Goal: Complete application form

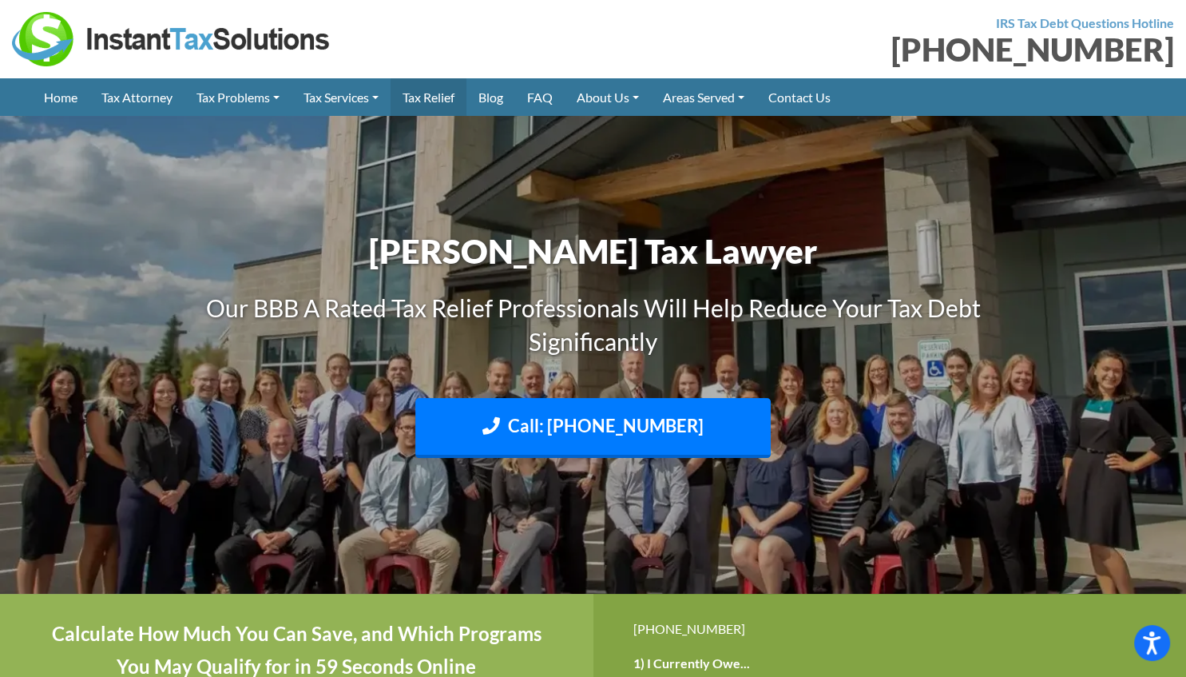
click at [438, 94] on link "Tax Relief" at bounding box center [429, 97] width 76 height 38
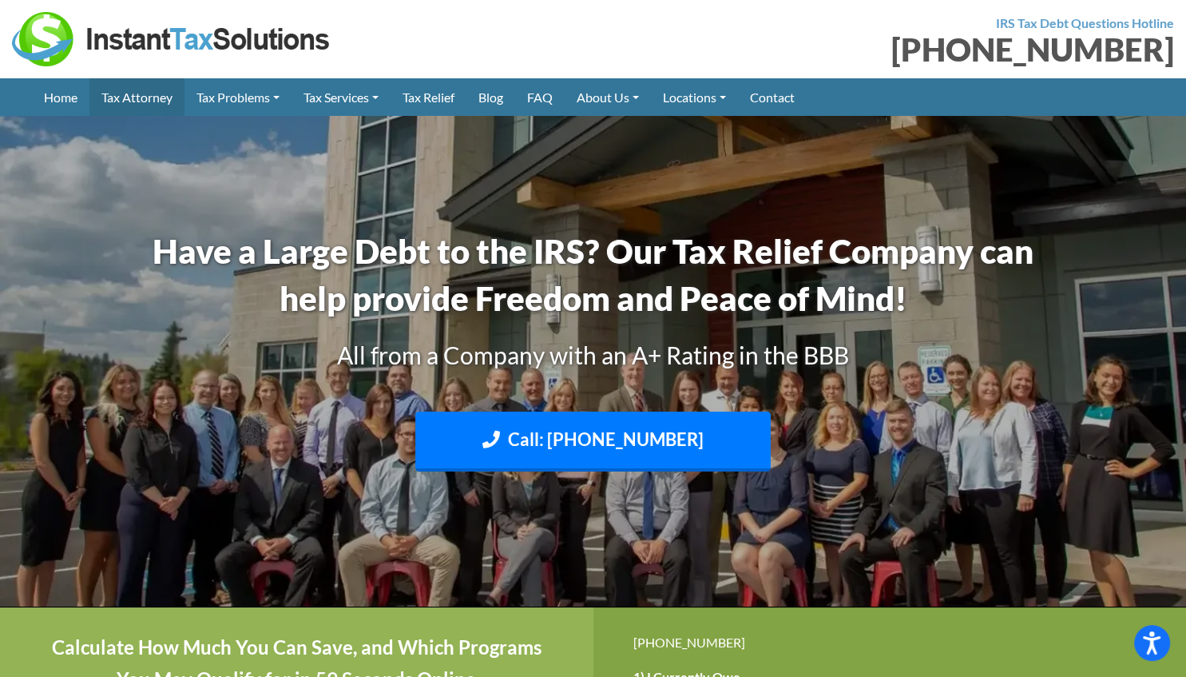
click at [129, 98] on link "Tax Attorney" at bounding box center [136, 97] width 95 height 38
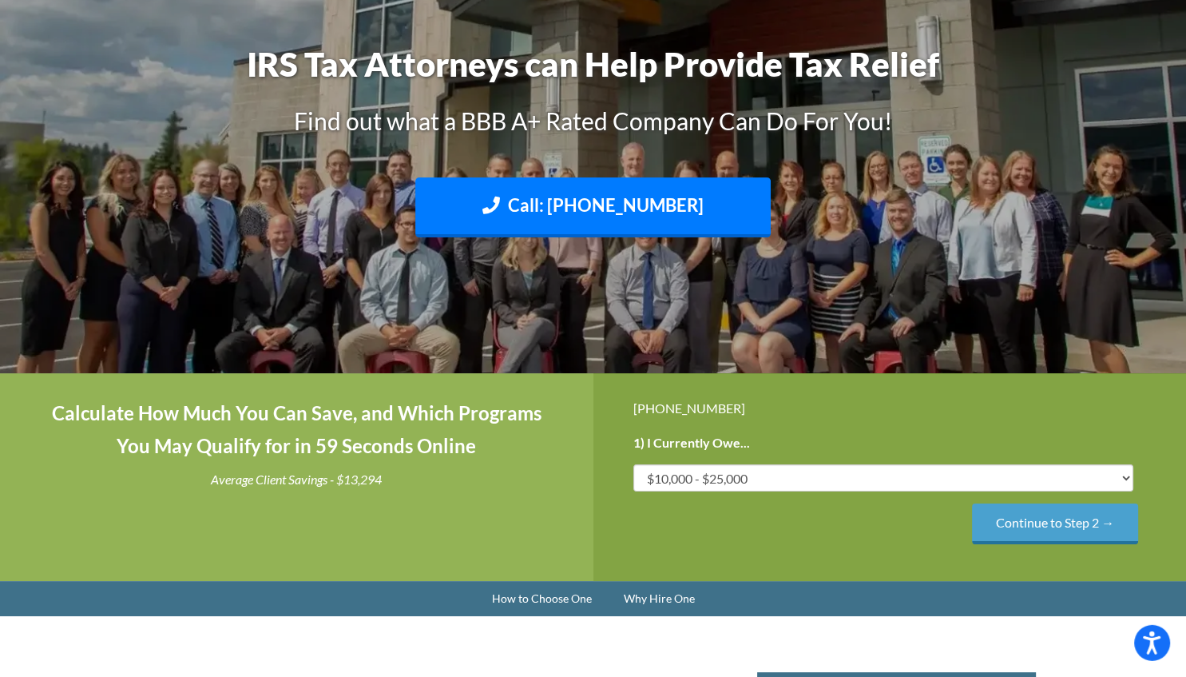
scroll to position [169, 0]
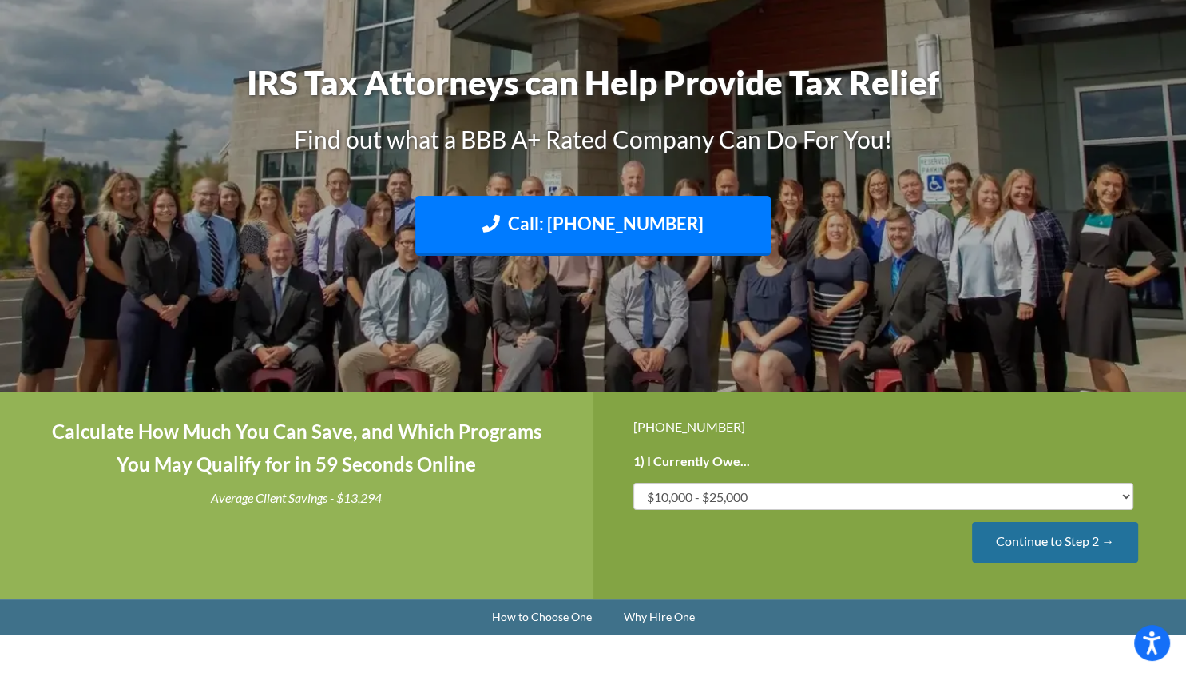
click at [1047, 542] on input "Continue to Step 2 →" at bounding box center [1055, 542] width 166 height 41
click at [1037, 547] on input "Continue to Step 3 →" at bounding box center [1055, 542] width 166 height 41
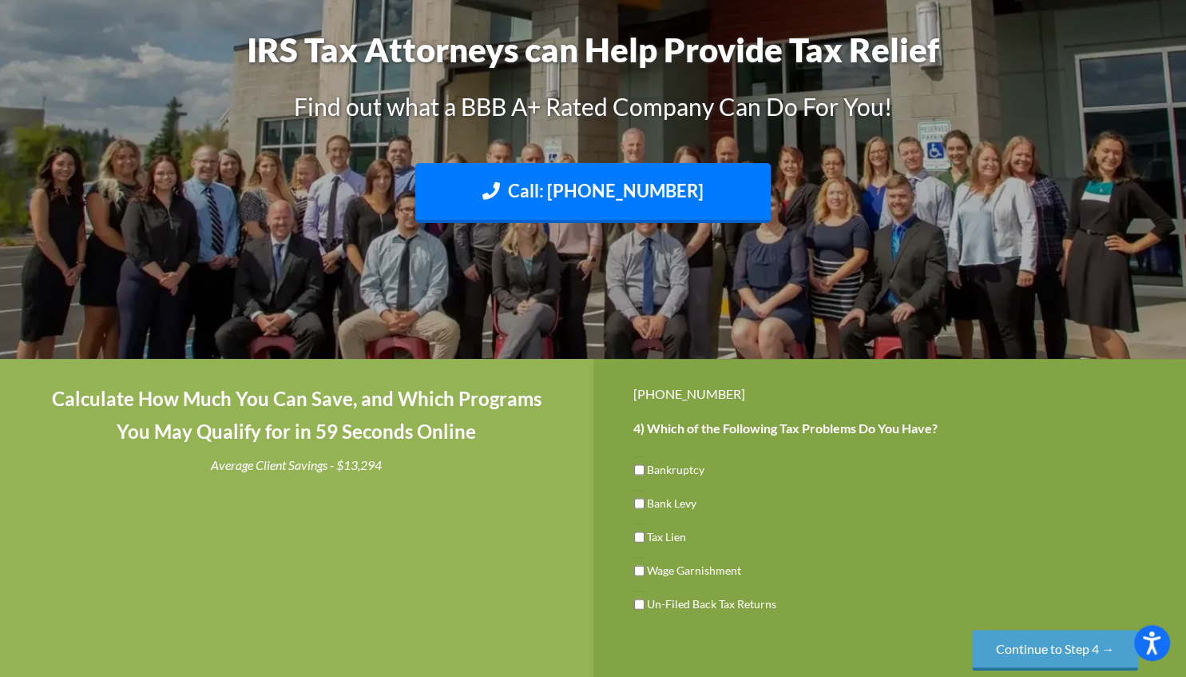
scroll to position [0, 0]
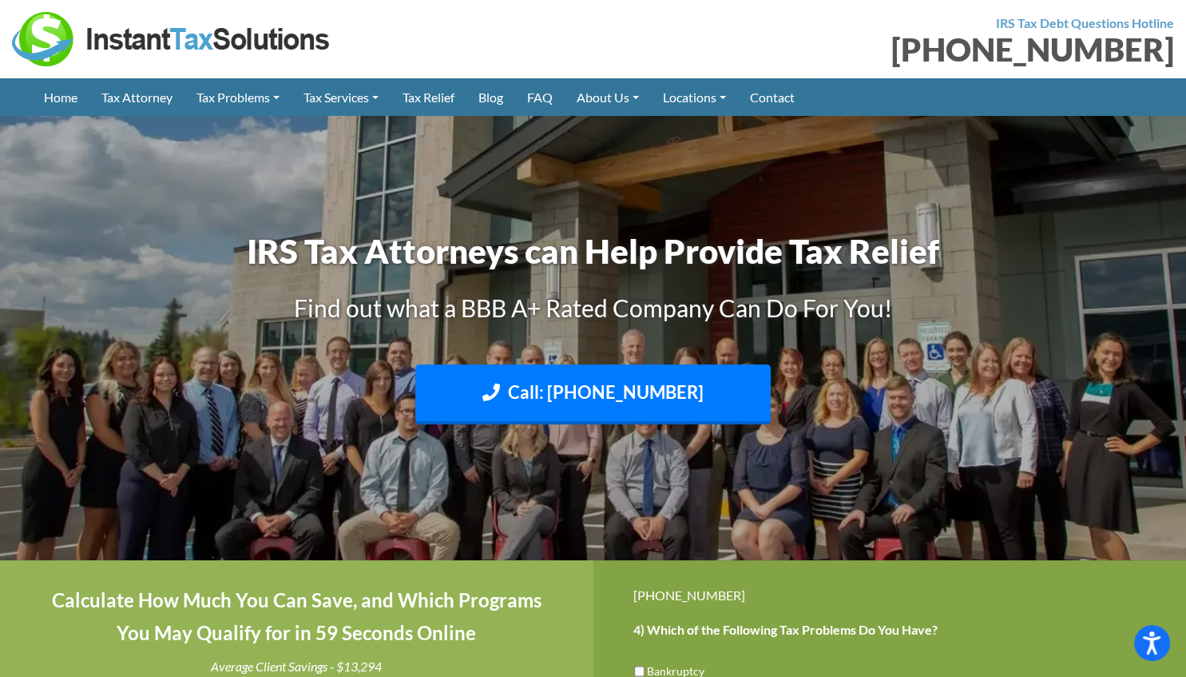
click at [165, 40] on img at bounding box center [172, 39] width 320 height 54
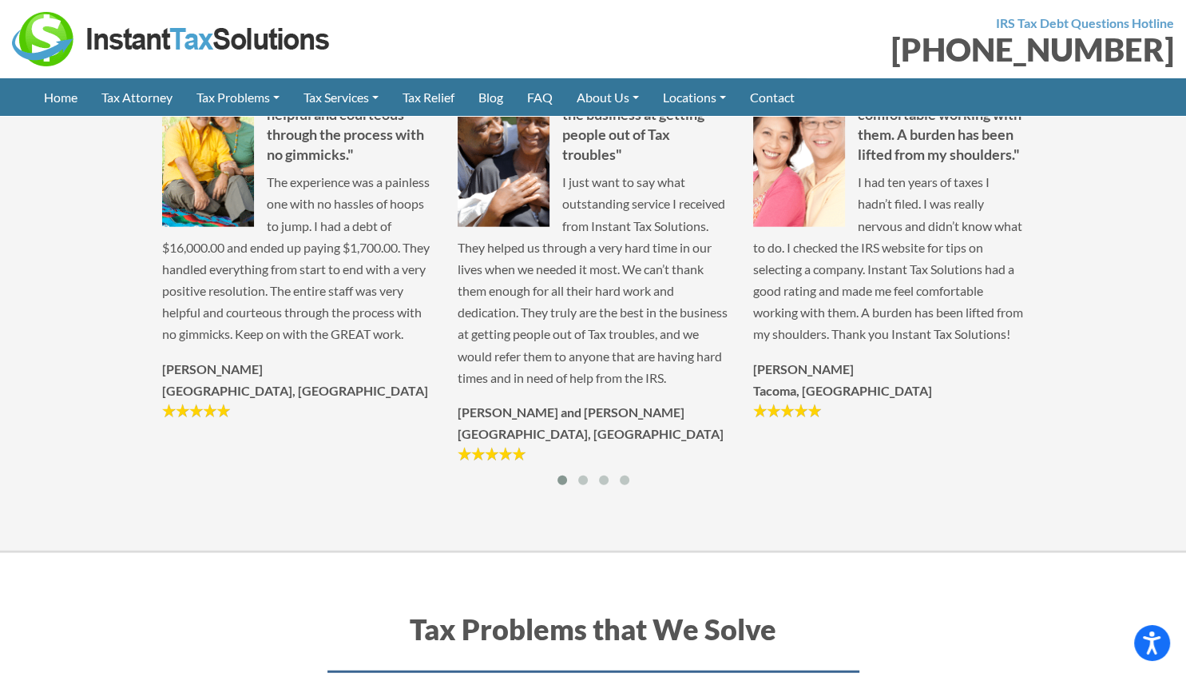
scroll to position [3753, 0]
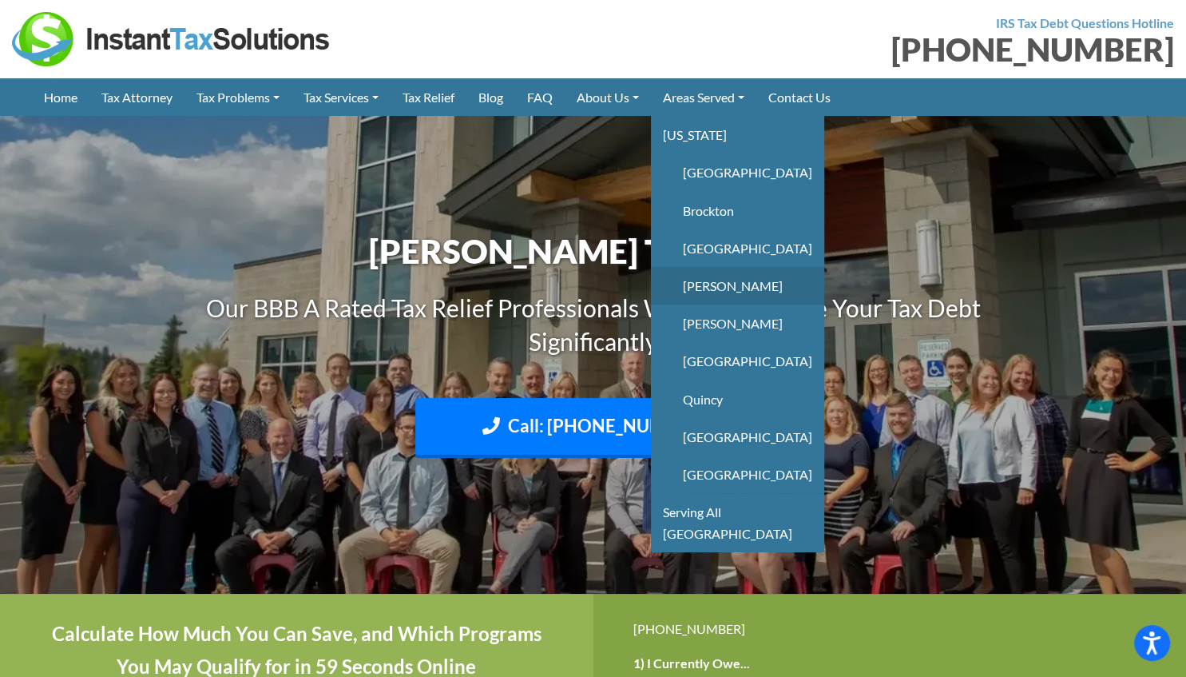
click at [710, 287] on link "[PERSON_NAME]" at bounding box center [737, 286] width 173 height 38
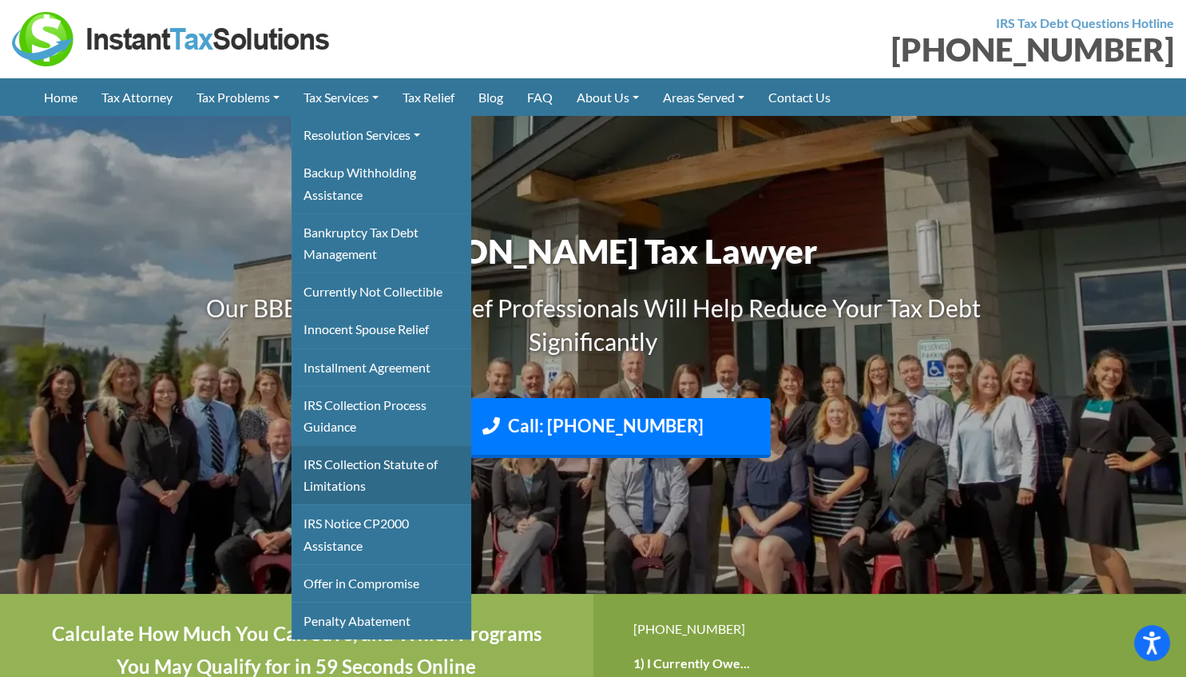
click at [356, 477] on link "IRS Collection Statute of Limitations" at bounding box center [382, 474] width 180 height 59
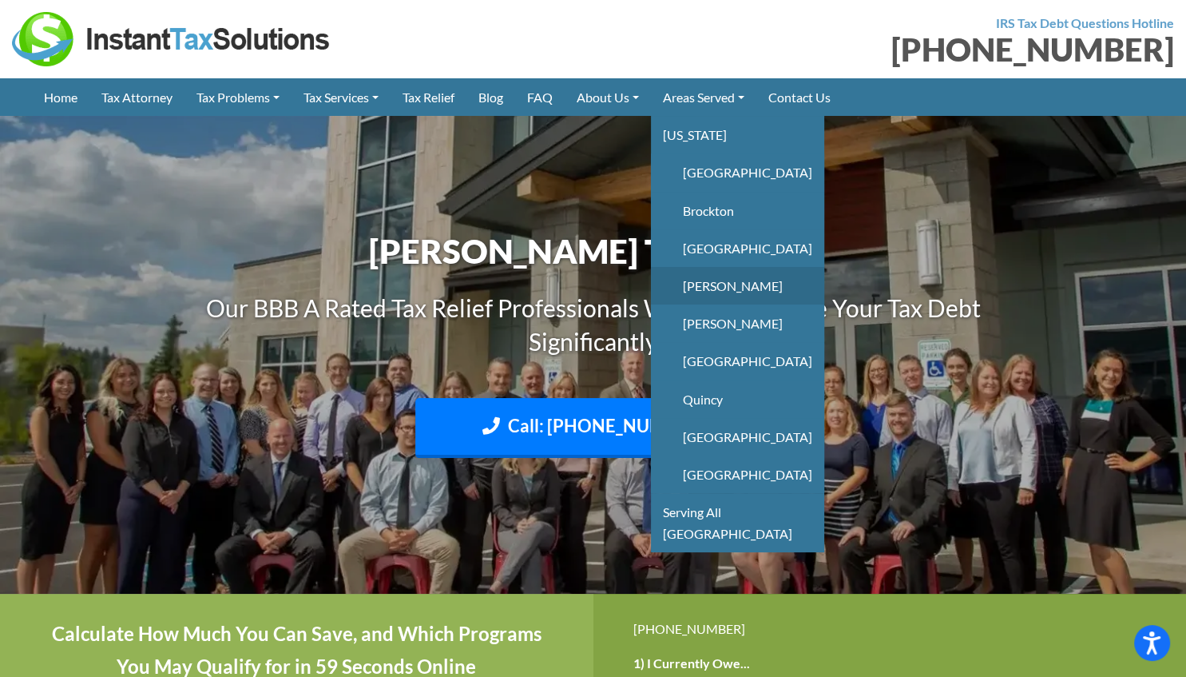
click at [729, 284] on link "[PERSON_NAME]" at bounding box center [737, 286] width 173 height 38
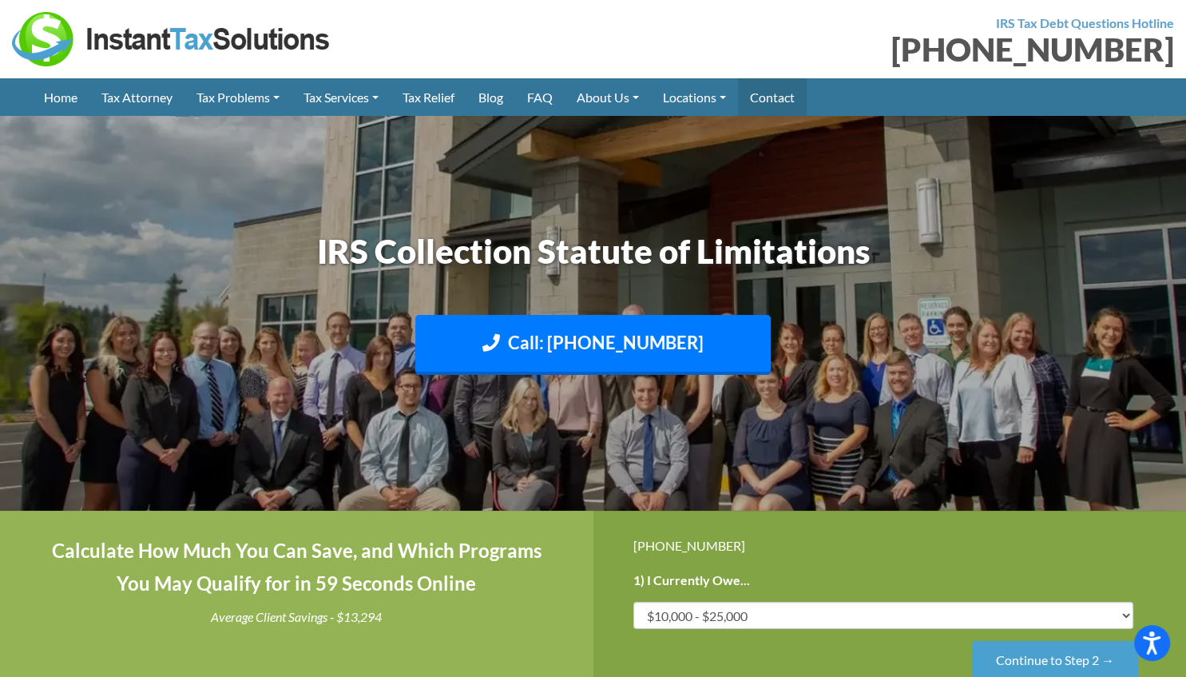
click at [791, 96] on link "Contact" at bounding box center [772, 97] width 69 height 38
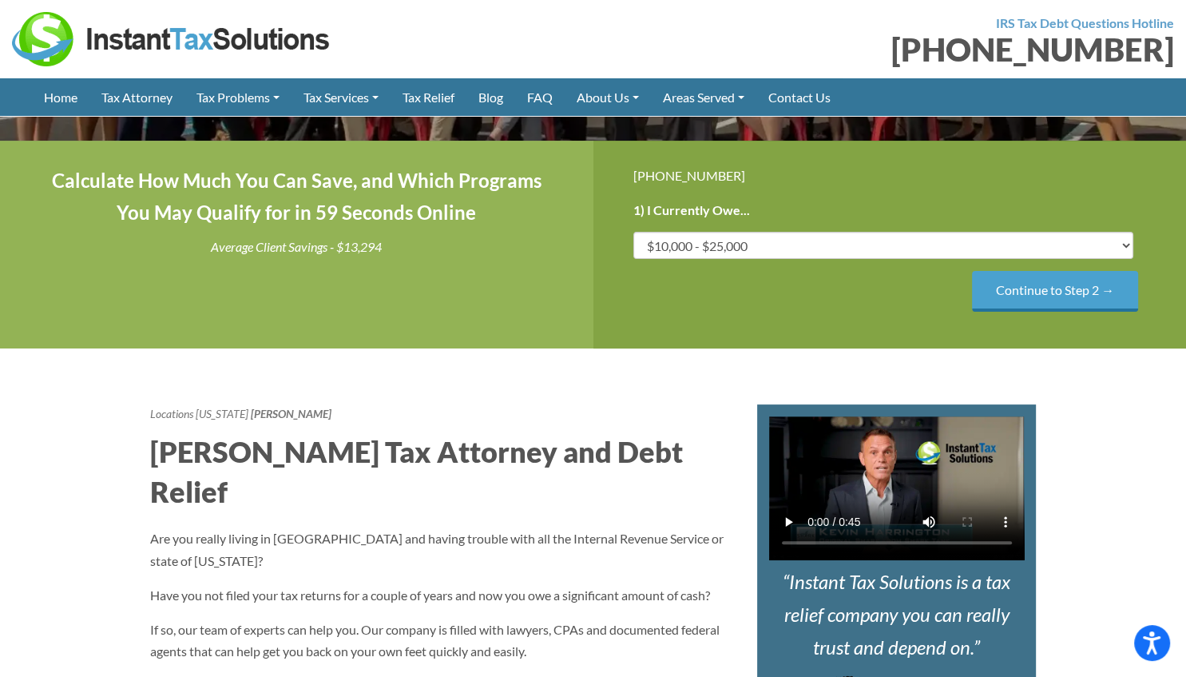
scroll to position [252, 0]
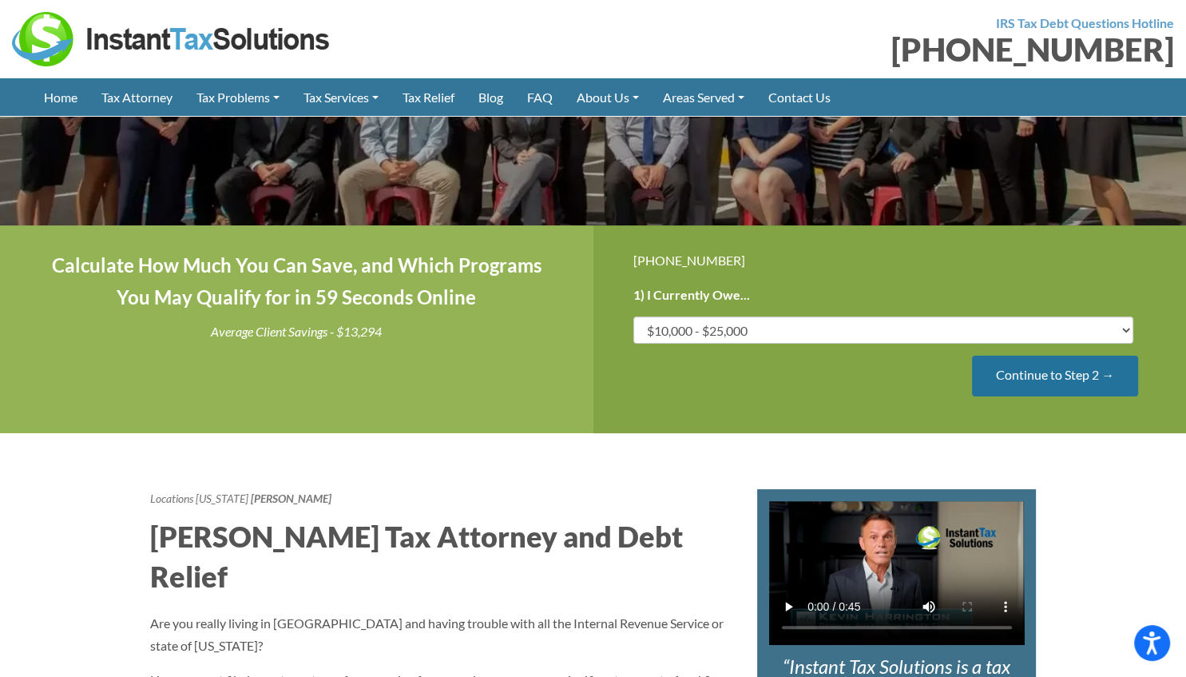
click at [1063, 371] on input "Continue to Step 2 →" at bounding box center [1055, 376] width 166 height 41
click at [1051, 379] on input "Continue to Step 3 →" at bounding box center [1055, 376] width 166 height 41
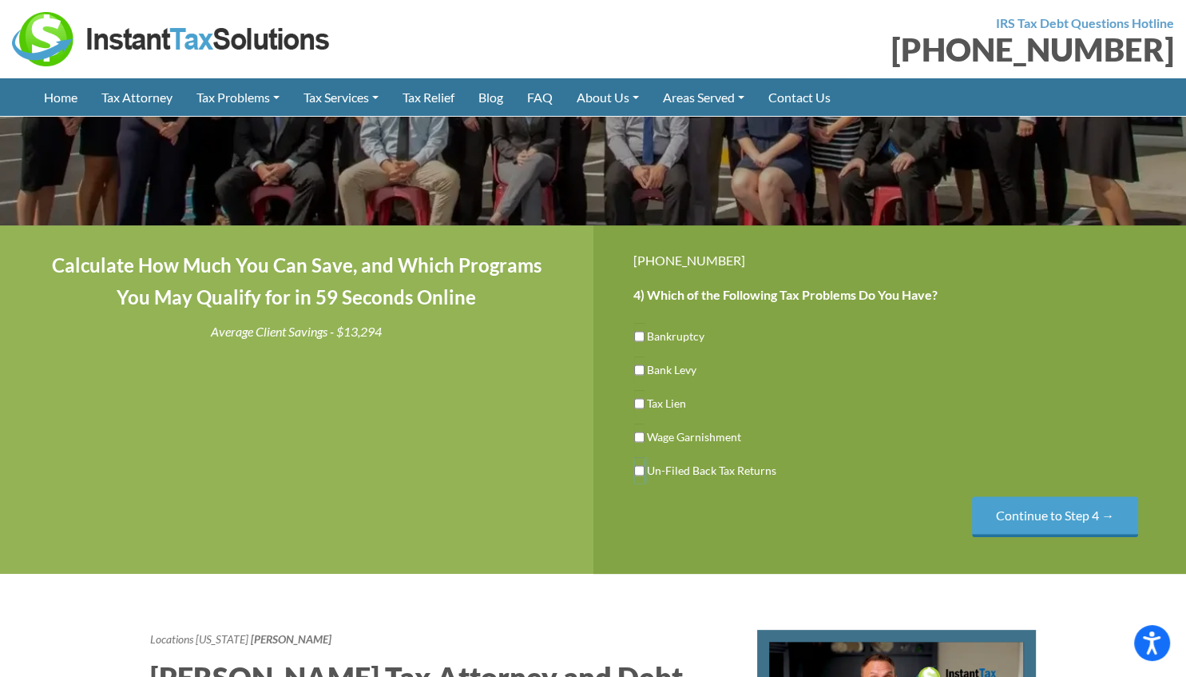
click at [642, 471] on input "Un-Filed Back Tax Returns" at bounding box center [639, 470] width 10 height 27
checkbox input "true"
click at [637, 368] on input "Bank Levy" at bounding box center [639, 369] width 10 height 27
checkbox input "true"
click at [1042, 519] on input "Continue to Step 4 →" at bounding box center [1055, 516] width 166 height 41
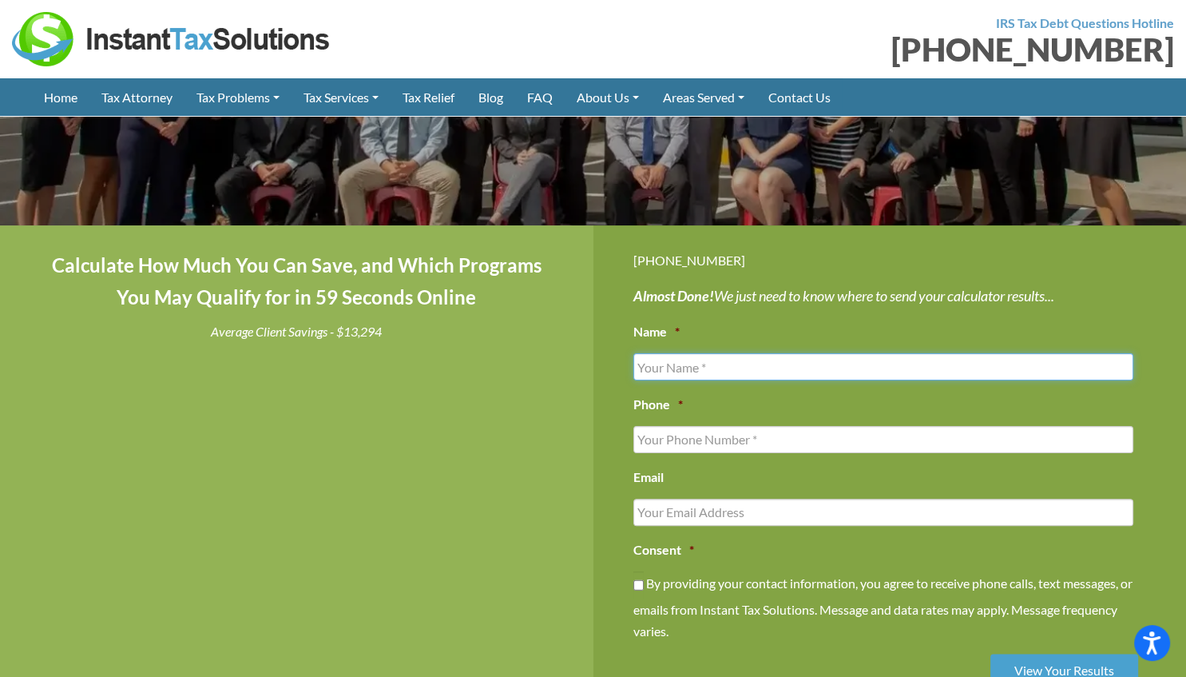
click at [707, 366] on input "Name *" at bounding box center [884, 366] width 501 height 27
type input "WESLEY HOPPER"
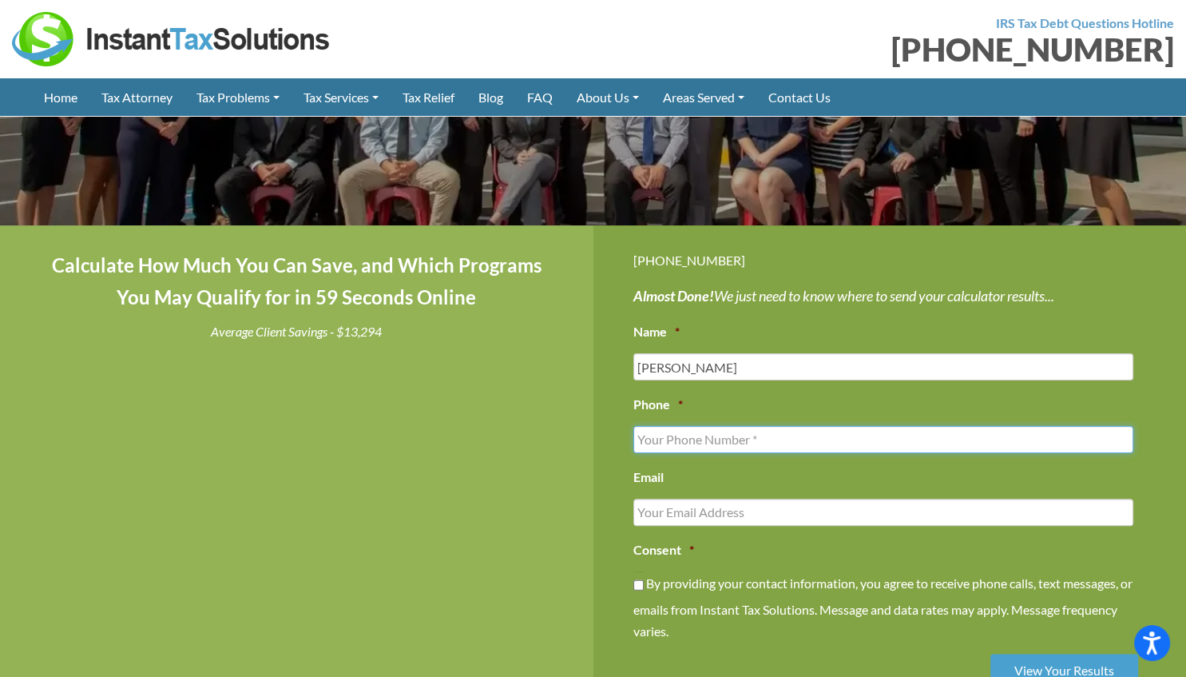
type input "6173316438"
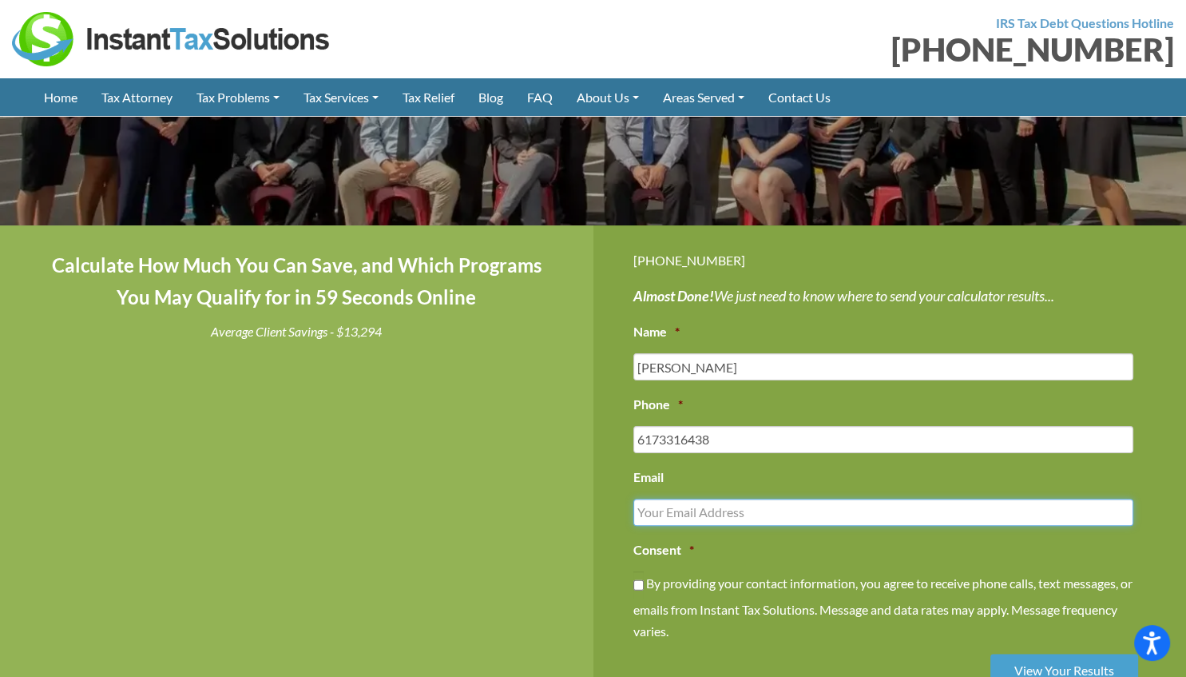
type input "tbnrules@me.com"
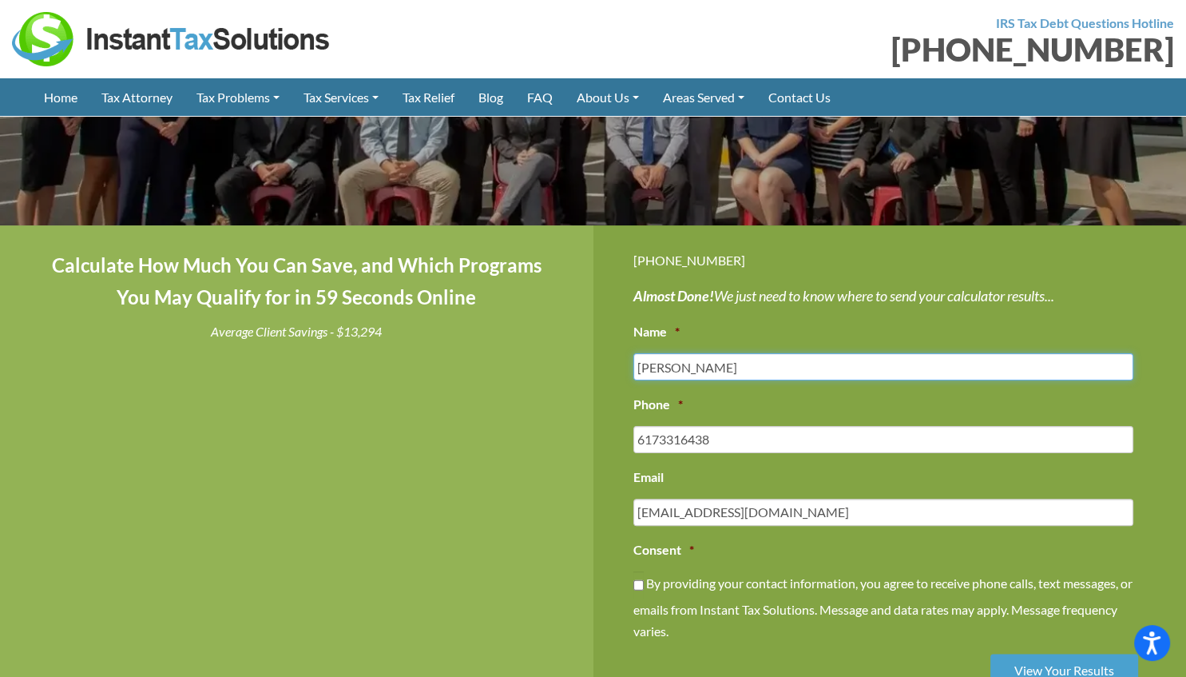
type input "(617) 331-6438"
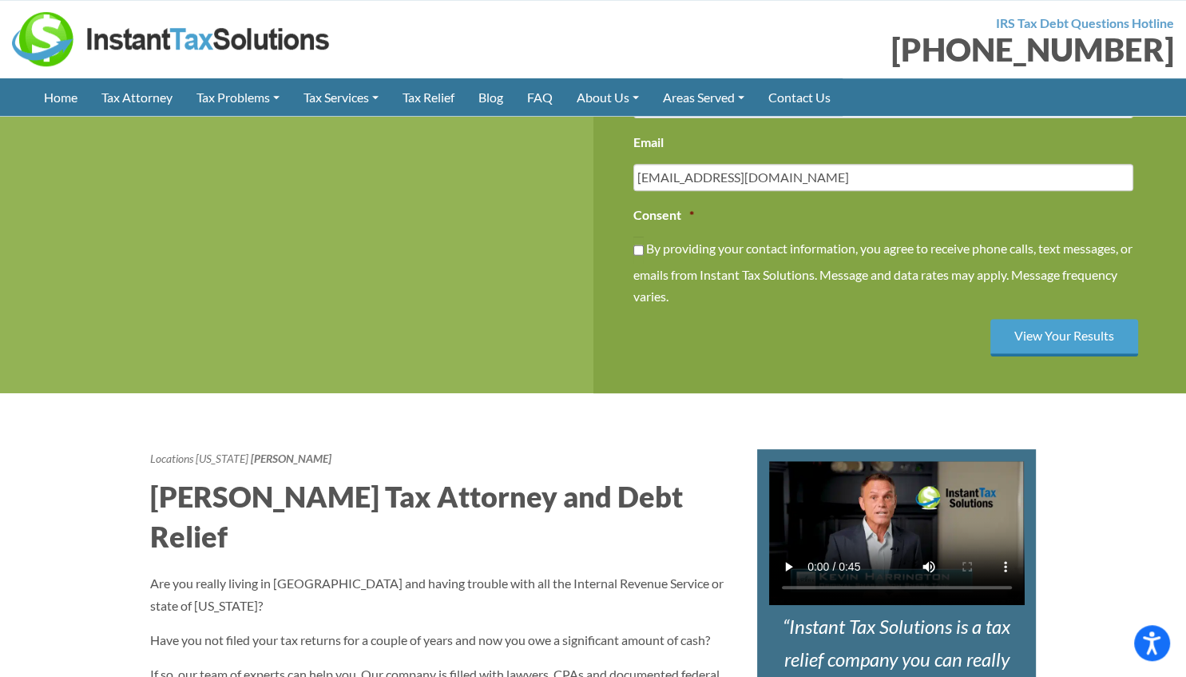
scroll to position [590, 0]
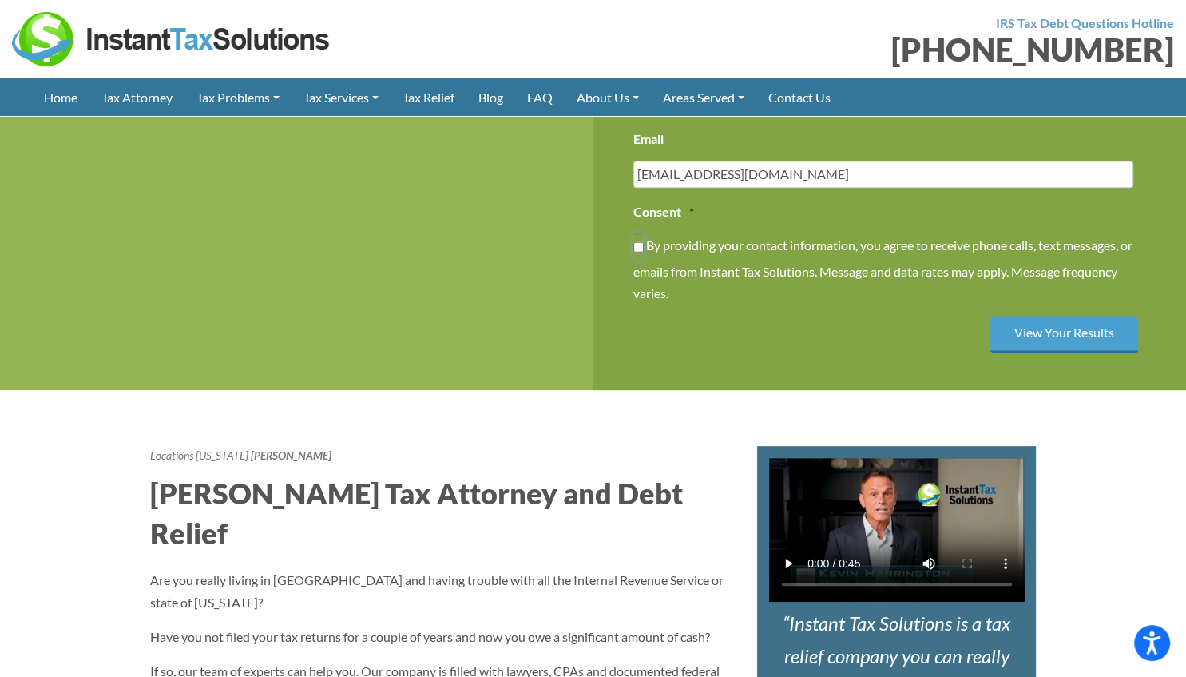
click at [642, 243] on input "By providing your contact information, you agree to receive phone calls, text m…" at bounding box center [639, 246] width 10 height 27
checkbox input "true"
click at [1059, 333] on input "View Your Results" at bounding box center [1065, 335] width 148 height 38
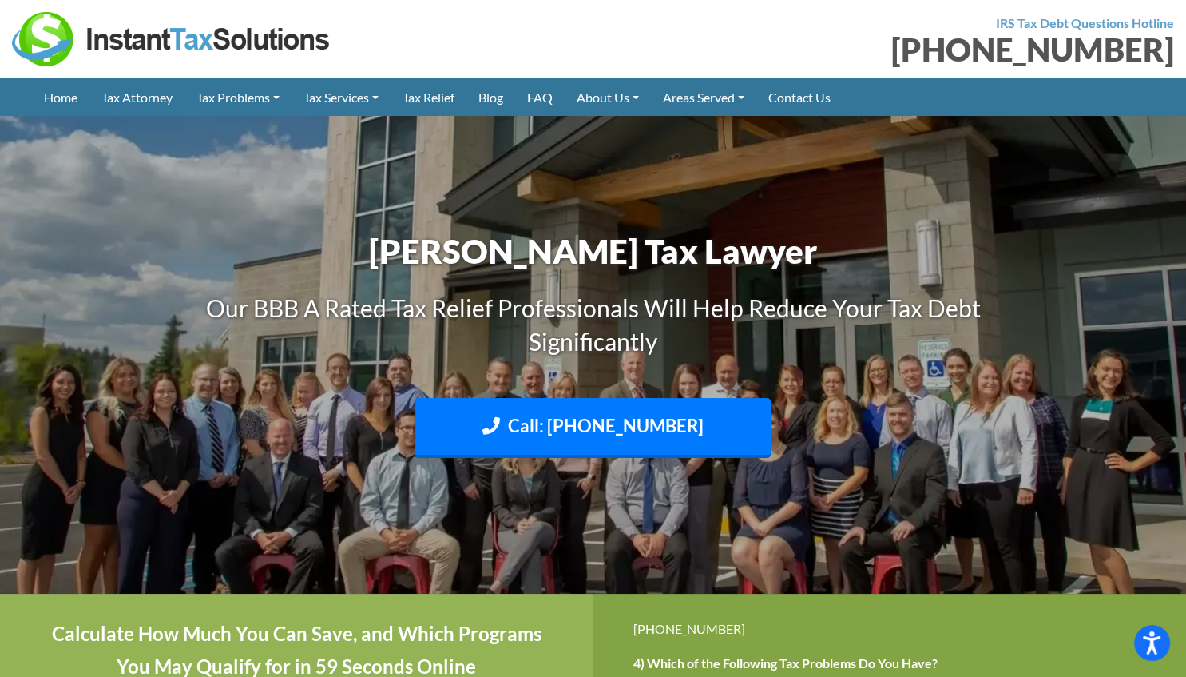
click at [989, 101] on header "IRS Tax Debt Questions Hotline [PHONE_NUMBER] Home Tax Attorney Tax Problems 10…" at bounding box center [593, 58] width 1186 height 116
